Goal: Information Seeking & Learning: Find specific page/section

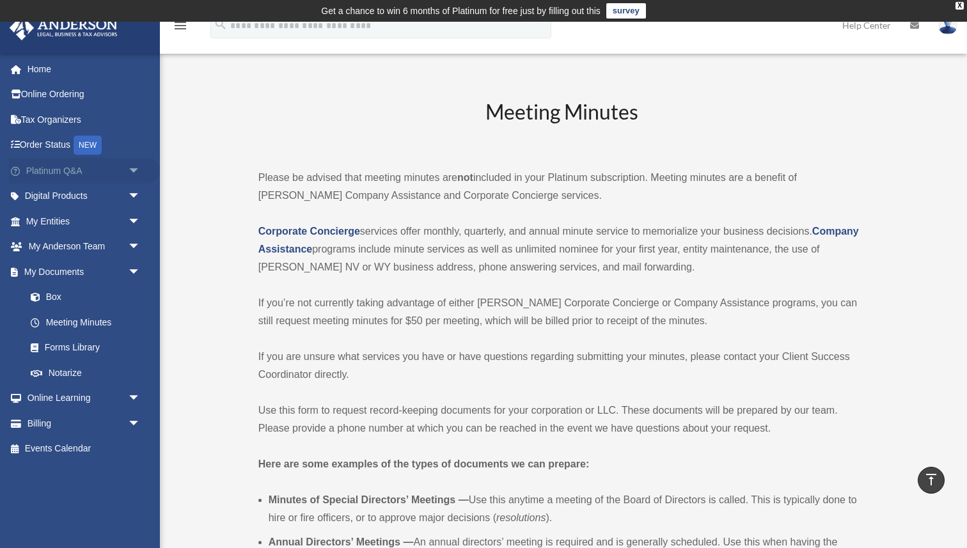
scroll to position [2274, 0]
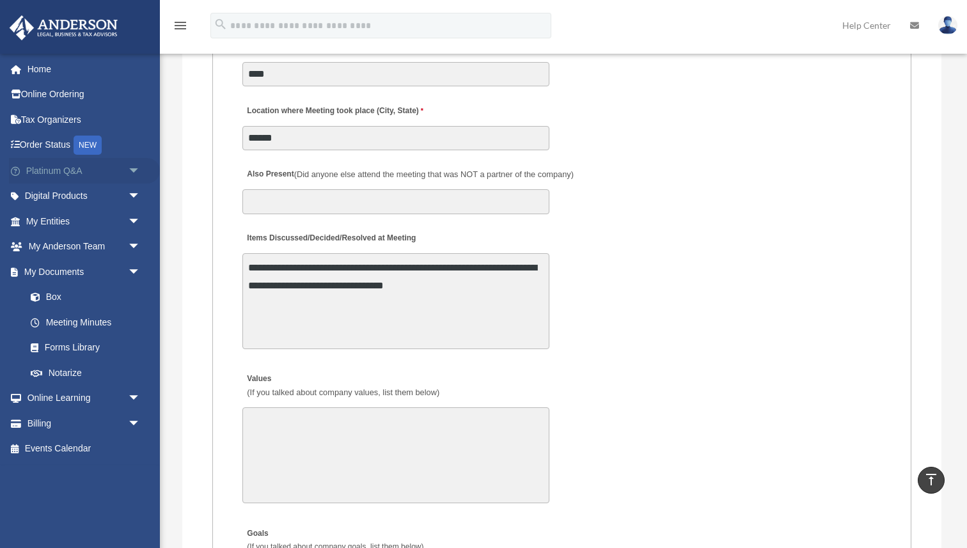
click at [63, 172] on link "Platinum Q&A arrow_drop_down" at bounding box center [84, 171] width 151 height 26
click at [146, 166] on span "arrow_drop_down" at bounding box center [141, 171] width 26 height 26
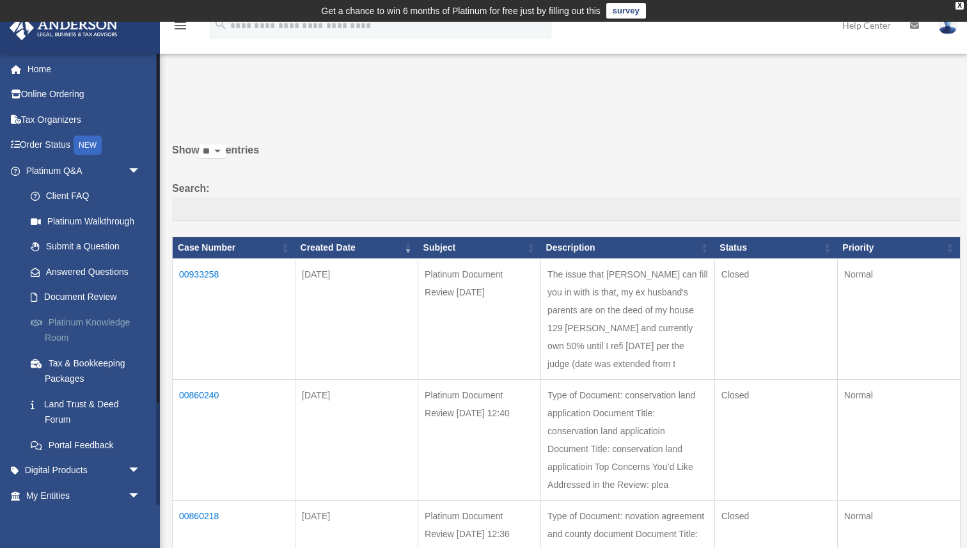
click at [91, 321] on link "Platinum Knowledge Room" at bounding box center [89, 329] width 142 height 41
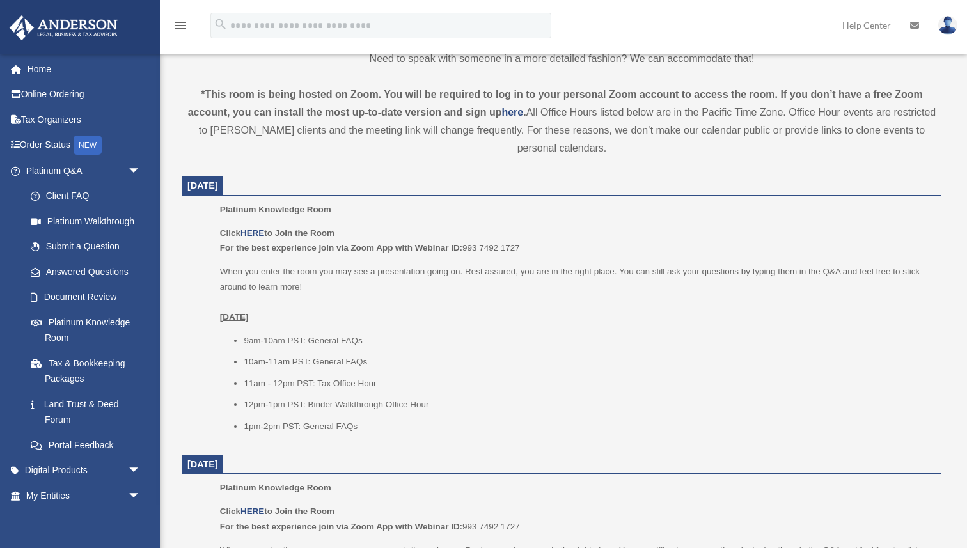
scroll to position [455, 0]
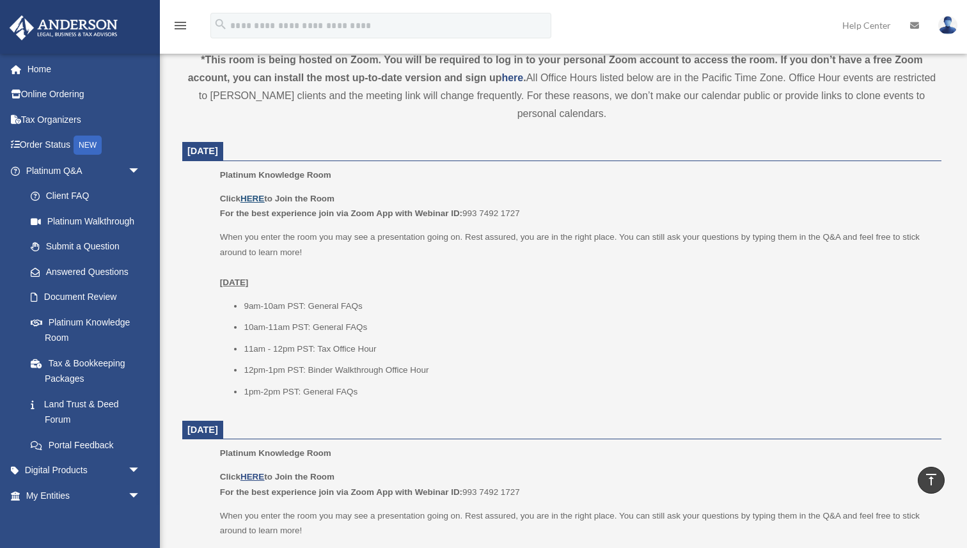
click at [251, 201] on u "HERE" at bounding box center [252, 199] width 24 height 10
